Goal: Task Accomplishment & Management: Complete application form

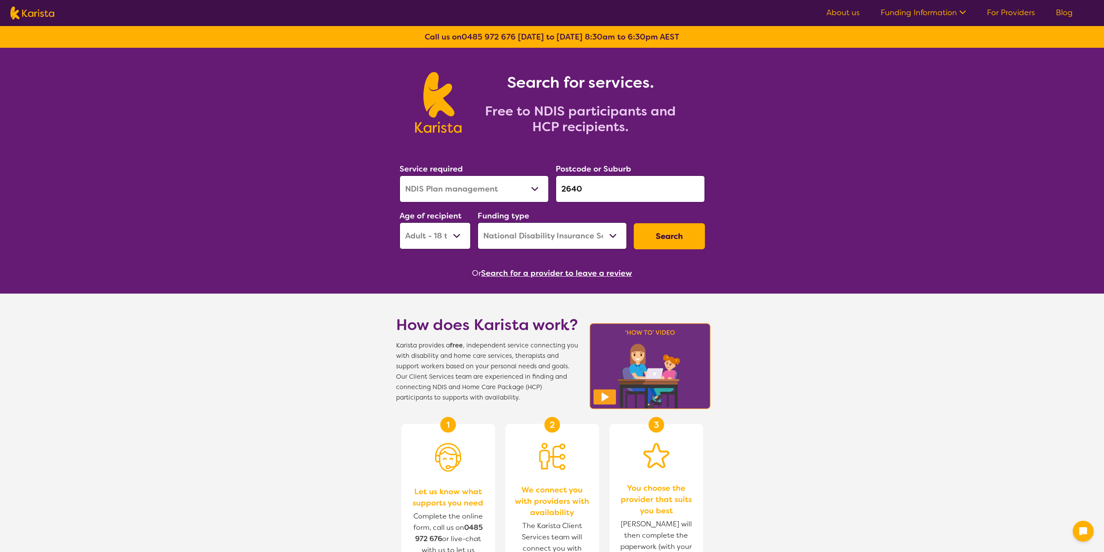
select select "NDIS Plan management"
select select "AD"
select select "NDIS"
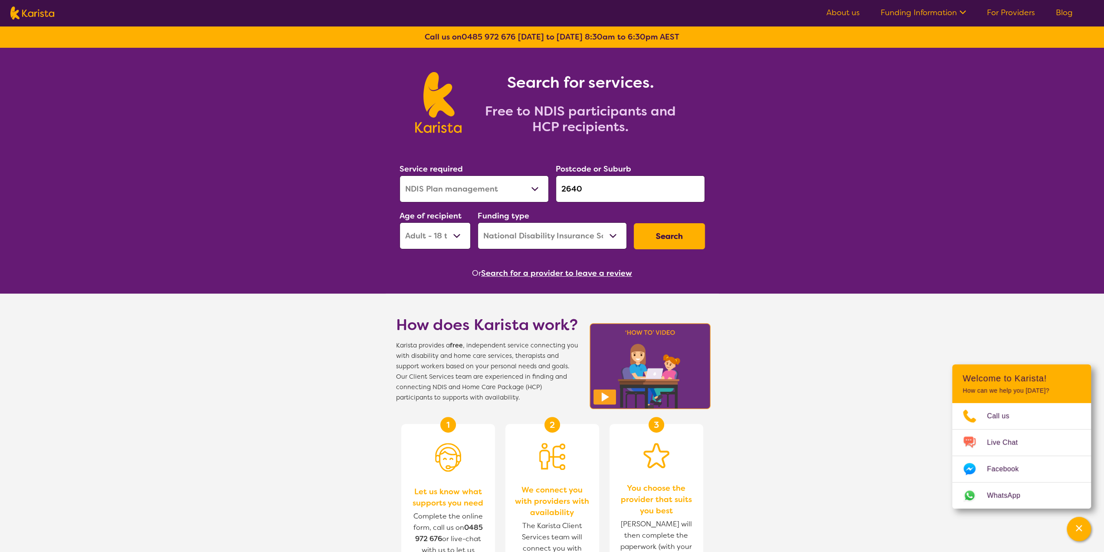
drag, startPoint x: 592, startPoint y: 187, endPoint x: 556, endPoint y: 184, distance: 36.1
click at [556, 184] on input "2640" at bounding box center [630, 188] width 149 height 27
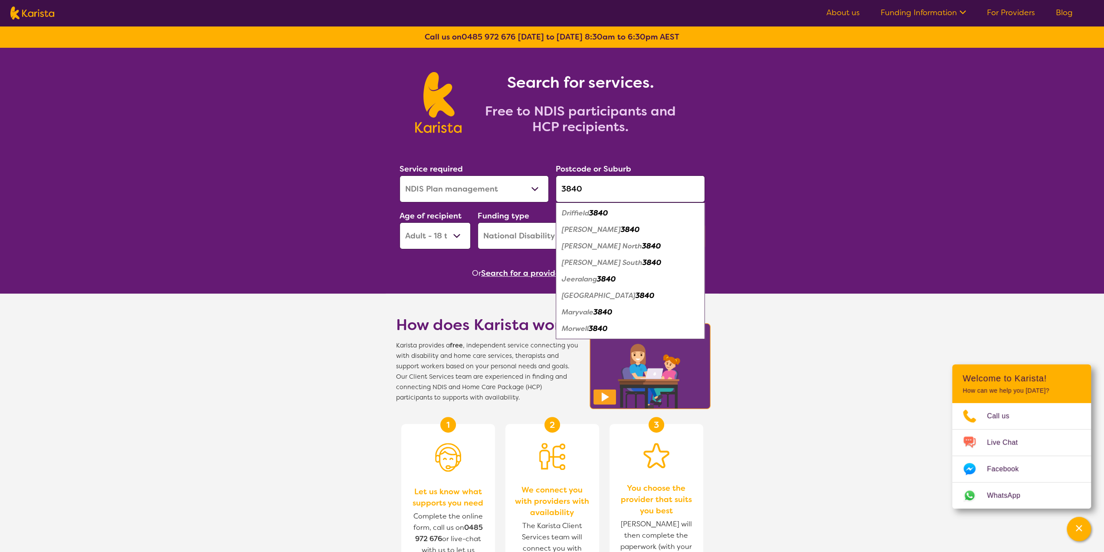
type input "3840"
click at [498, 189] on select "Allied Health Assistant Assessment ([MEDICAL_DATA] or [MEDICAL_DATA]) Behaviour…" at bounding box center [474, 188] width 149 height 27
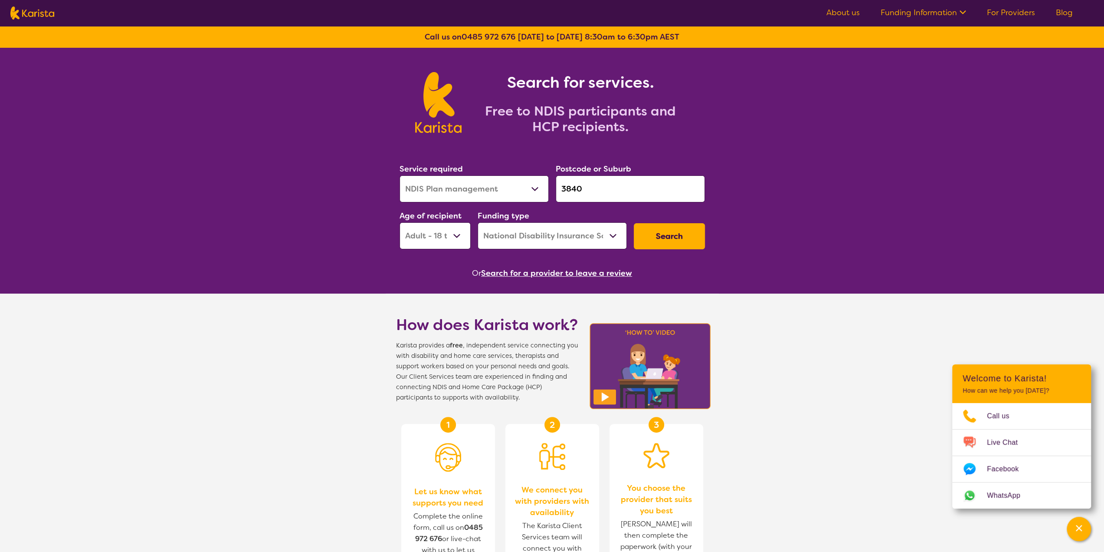
select select "Support worker"
click at [400, 175] on select "Allied Health Assistant Assessment ([MEDICAL_DATA] or [MEDICAL_DATA]) Behaviour…" at bounding box center [474, 188] width 149 height 27
click at [675, 234] on button "Search" at bounding box center [669, 236] width 71 height 26
